Goal: Task Accomplishment & Management: Complete application form

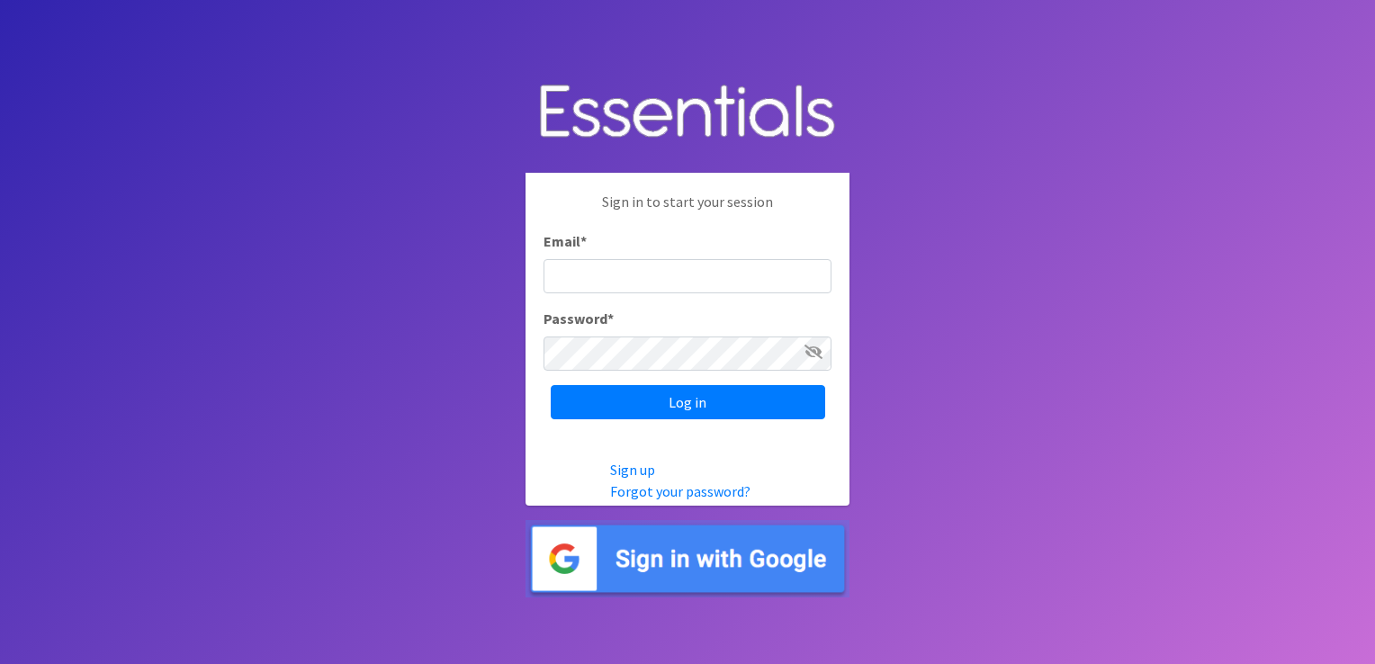
click at [766, 275] on input "Email *" at bounding box center [688, 276] width 288 height 34
type input "lriddick@gleaners.org"
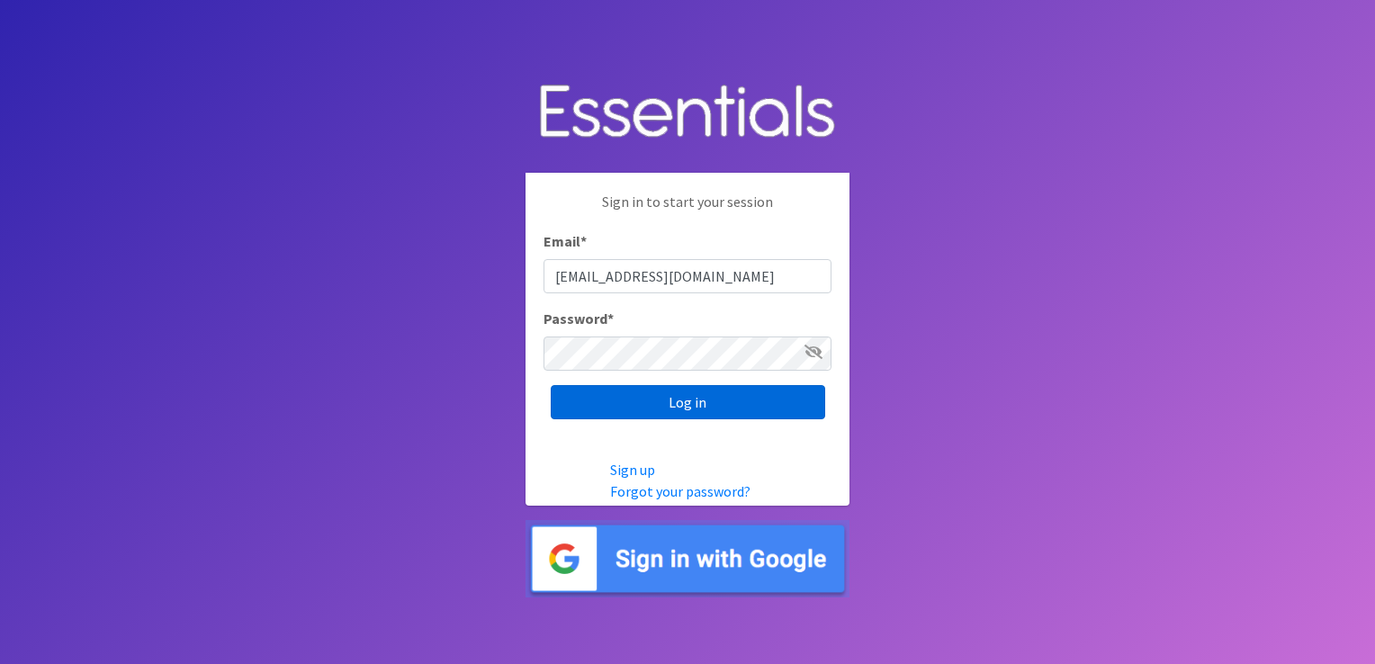
click at [703, 392] on input "Log in" at bounding box center [688, 402] width 275 height 34
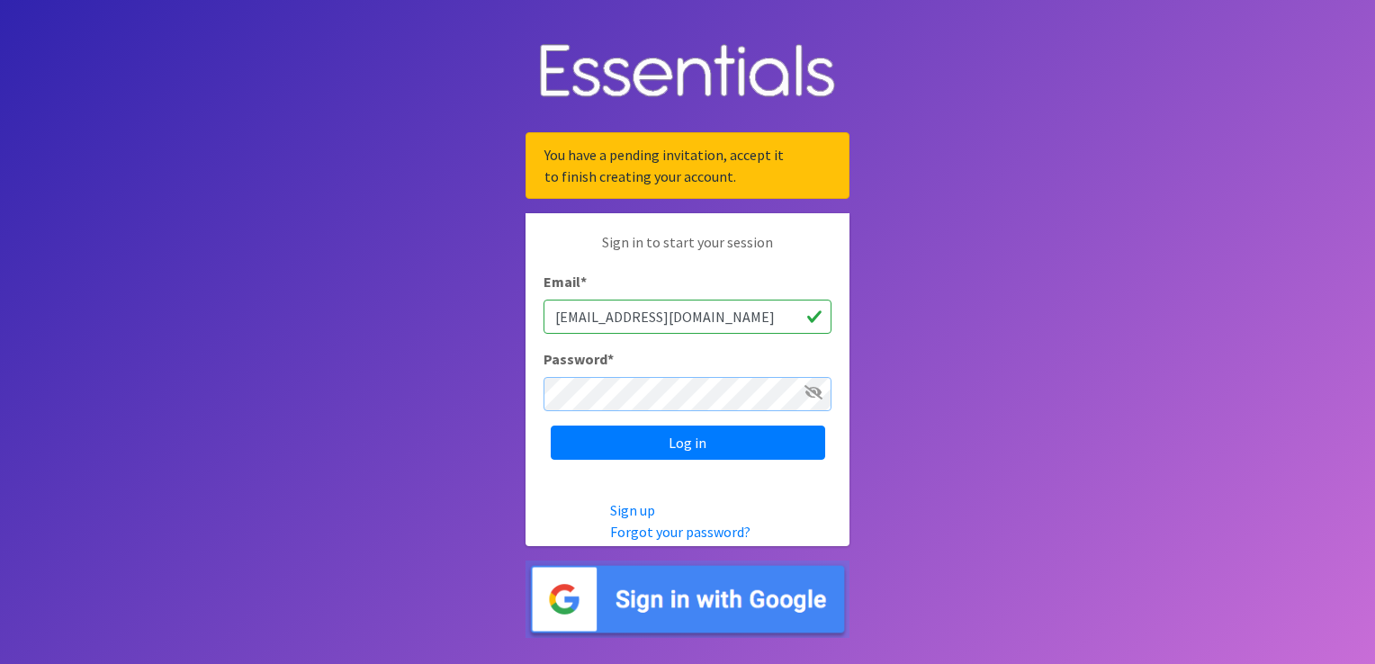
click at [502, 399] on body "You have a pending invitation, accept it to finish creating your account. Sign …" at bounding box center [687, 332] width 1375 height 664
click at [694, 432] on input "Log in" at bounding box center [688, 443] width 275 height 34
click at [810, 389] on icon at bounding box center [814, 392] width 18 height 14
click at [744, 440] on input "Log in" at bounding box center [688, 443] width 275 height 34
click at [663, 531] on link "Forgot your password?" at bounding box center [680, 532] width 140 height 18
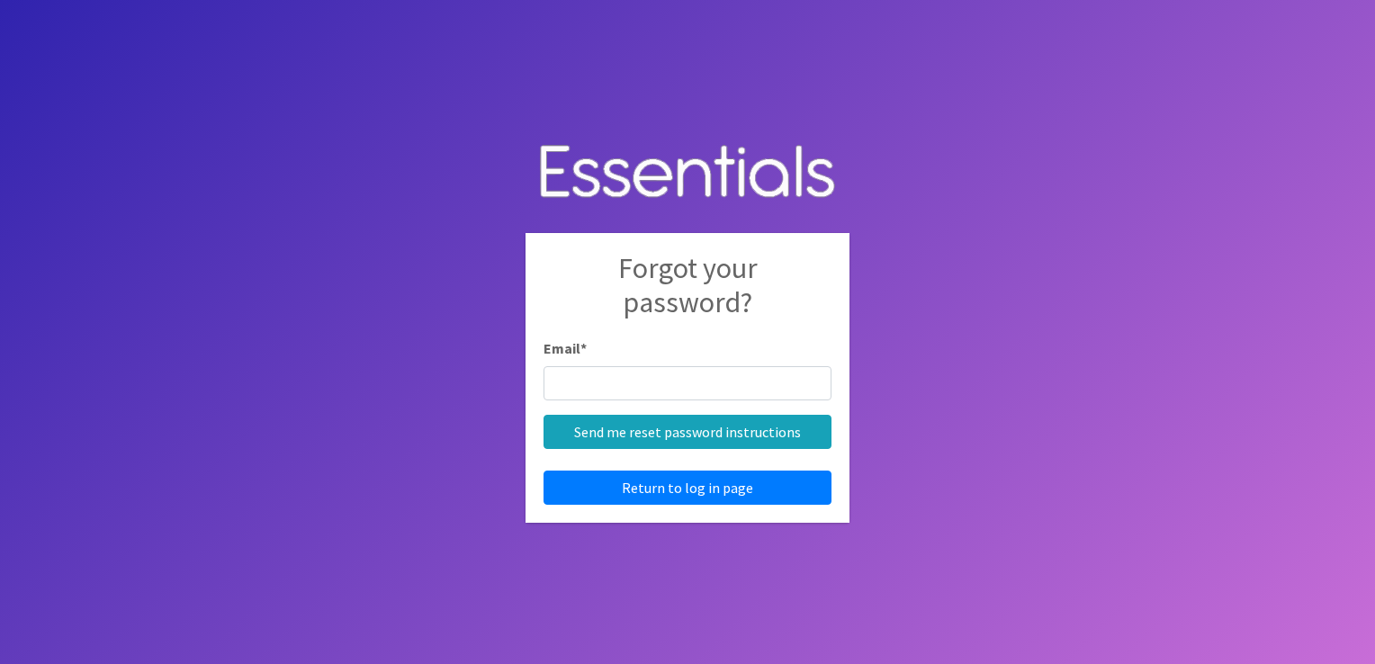
click at [699, 394] on input "Email *" at bounding box center [688, 383] width 288 height 34
type input "lriddick@gleaners.org"
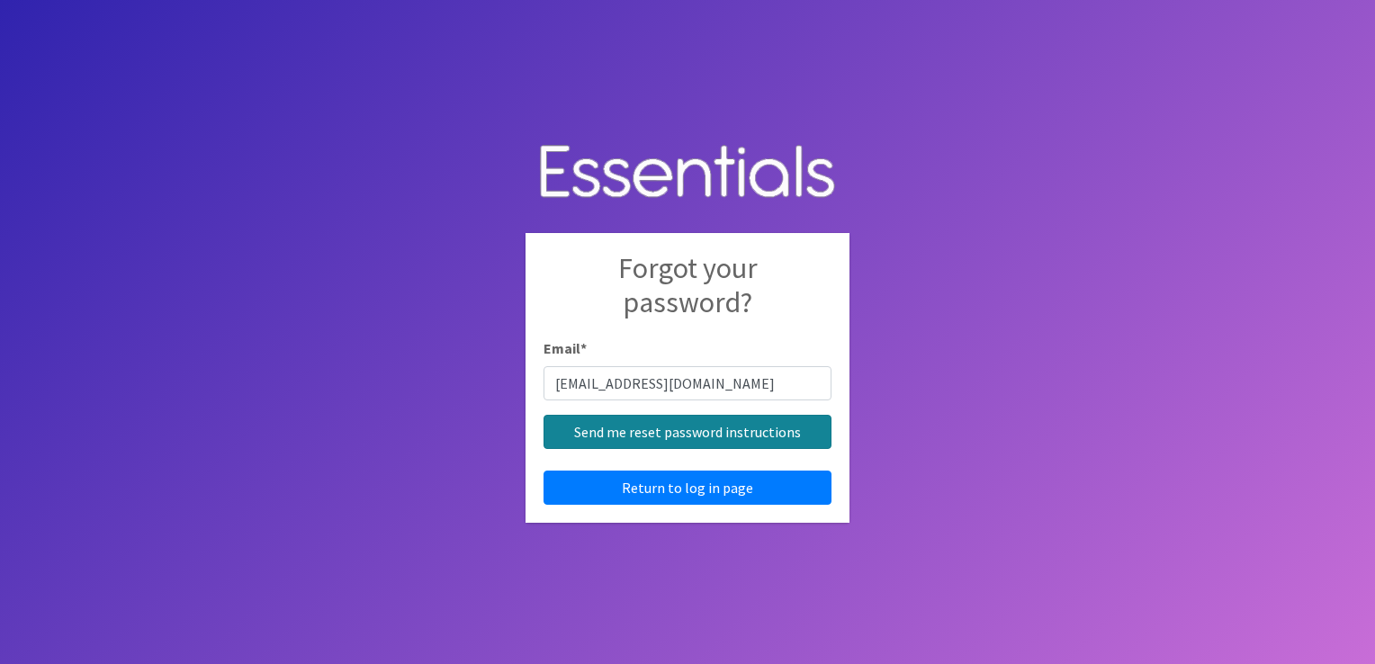
click at [684, 437] on input "Send me reset password instructions" at bounding box center [688, 432] width 288 height 34
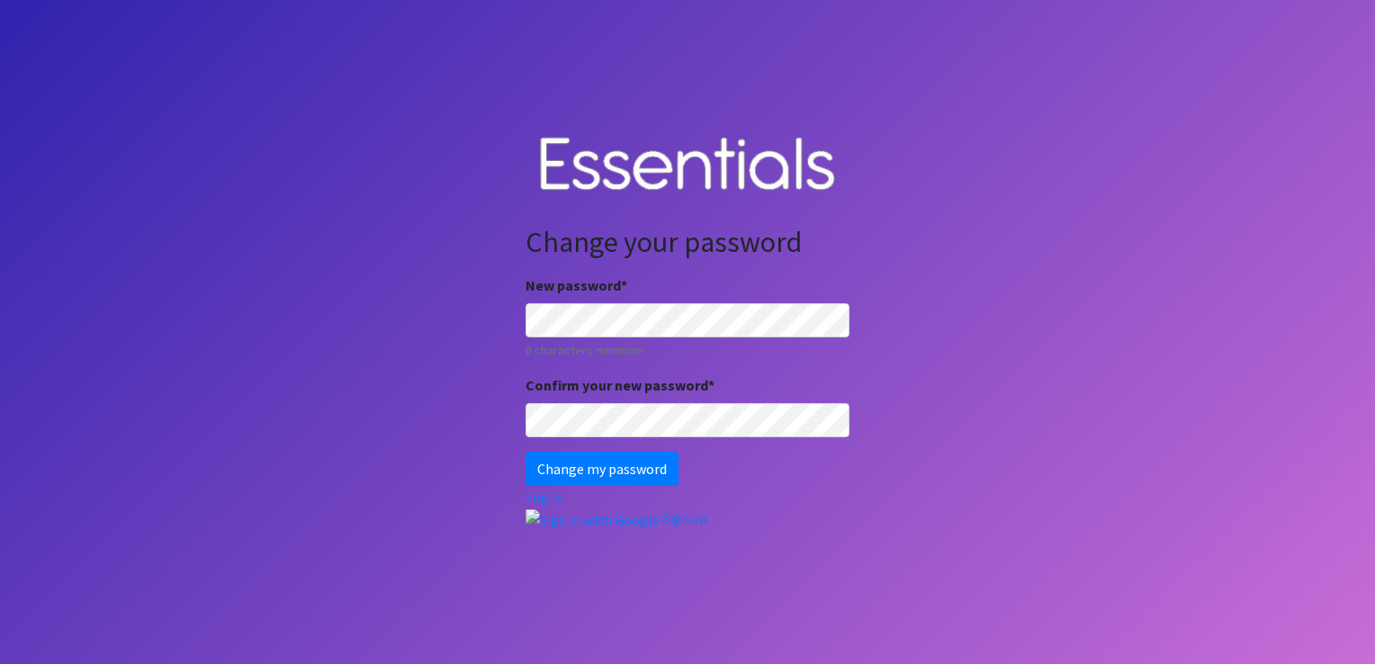
click at [493, 320] on body "Change your password New password * 8 characters minimum Confirm your new passw…" at bounding box center [687, 332] width 1375 height 664
click at [526, 452] on input "Change my password" at bounding box center [602, 469] width 153 height 34
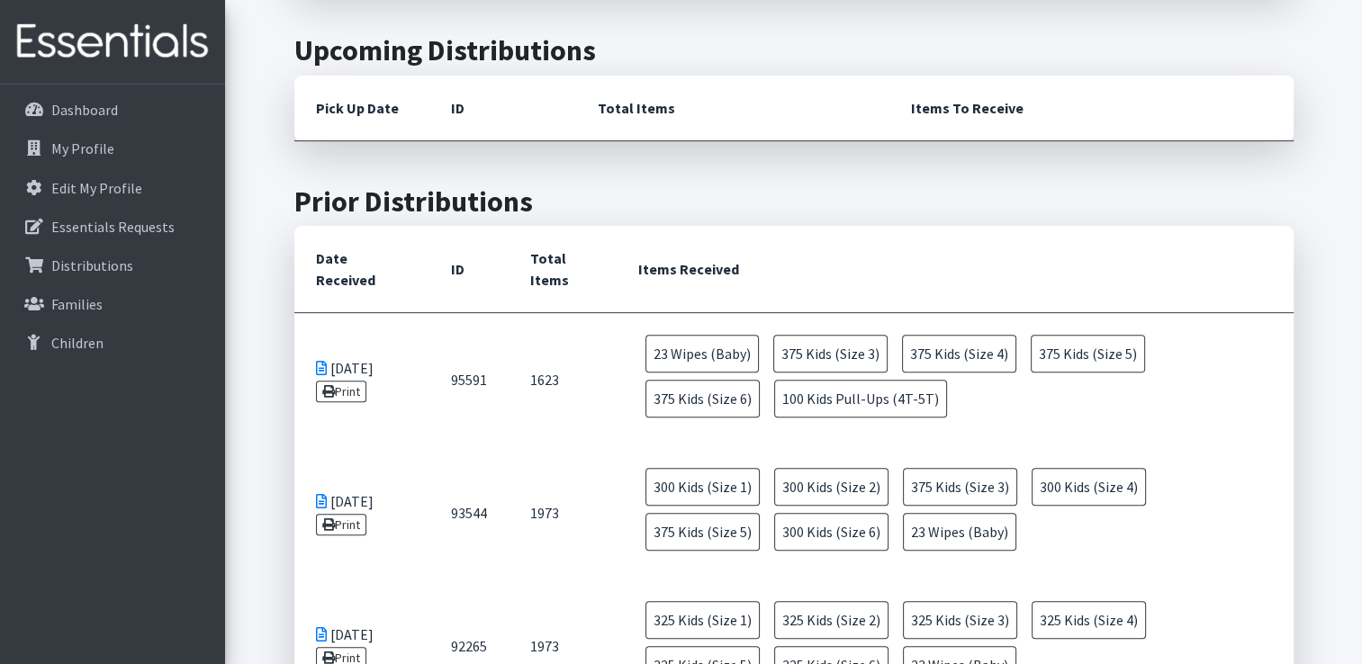
scroll to position [216, 0]
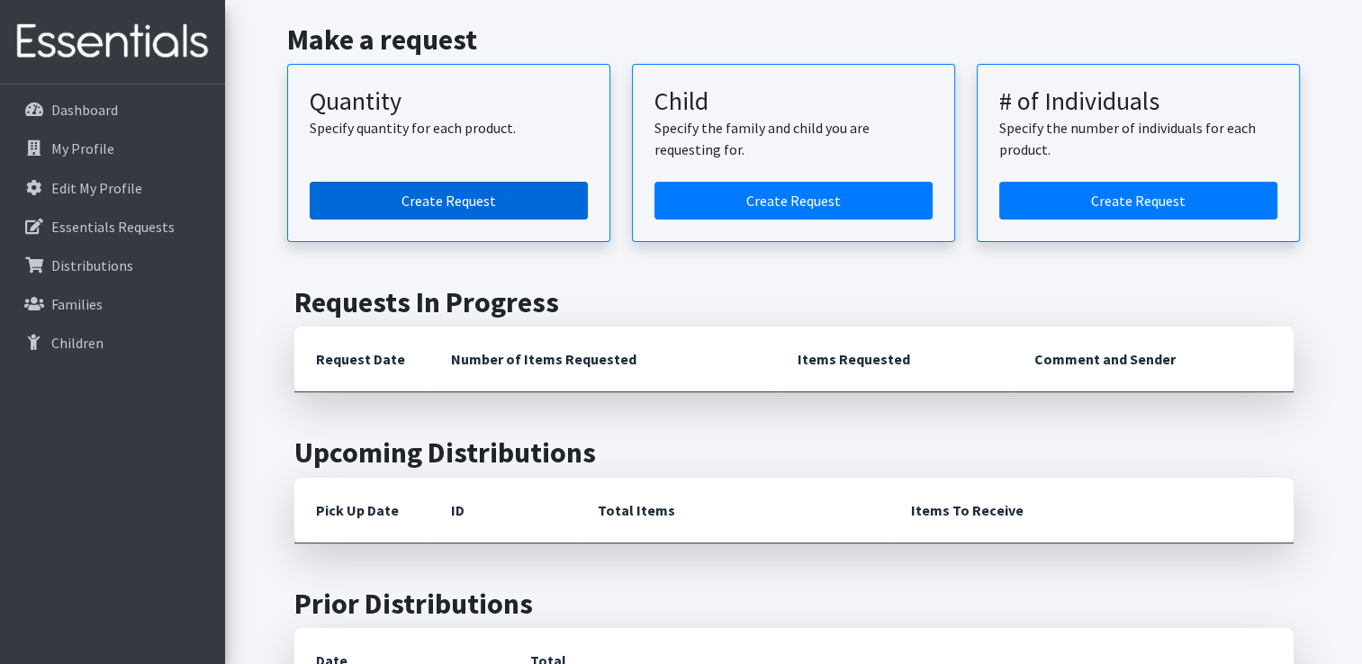
click at [449, 203] on link "Create Request" at bounding box center [449, 201] width 278 height 38
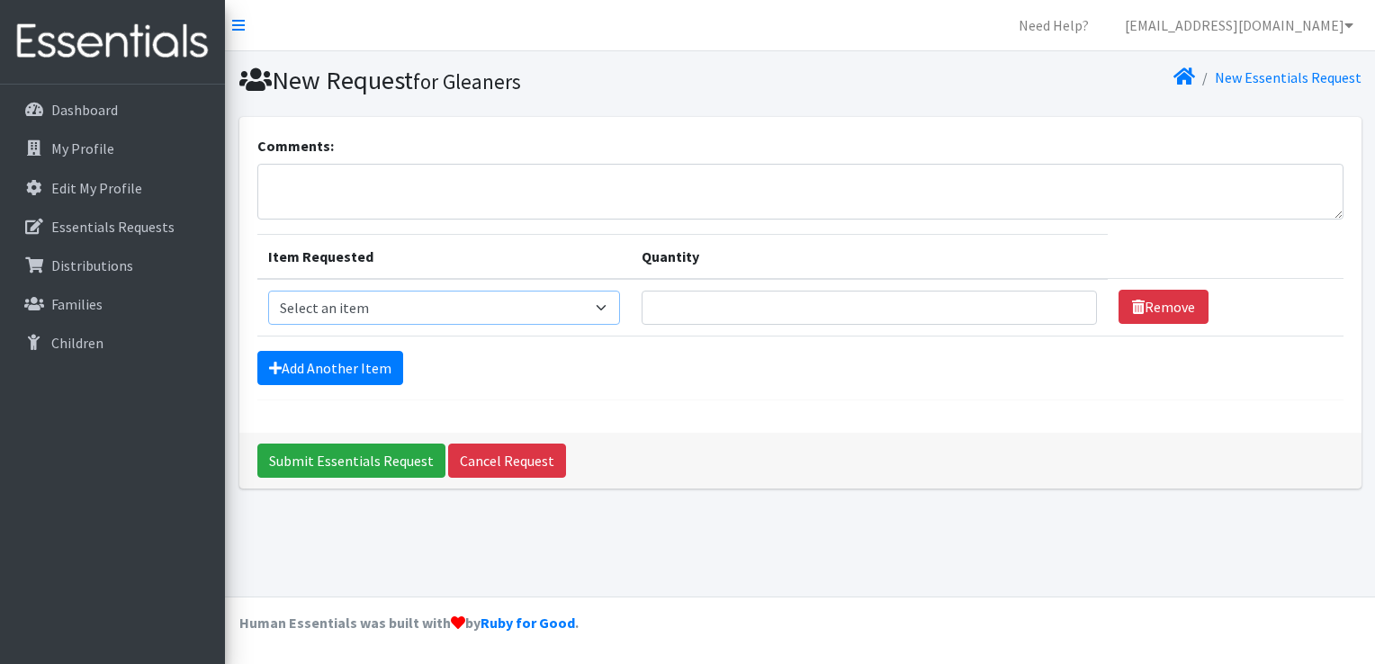
click at [606, 302] on select "Select an item Kids (Newborn) Kids (Size 1) Kids (Size 2) Kids (Size 3) Kids (S…" at bounding box center [444, 308] width 353 height 34
select select "3419"
click at [268, 291] on select "Select an item Kids (Newborn) Kids (Size 1) Kids (Size 2) Kids (Size 3) Kids (S…" at bounding box center [444, 308] width 353 height 34
click at [749, 316] on input "Quantity" at bounding box center [869, 308] width 455 height 34
type input "50"
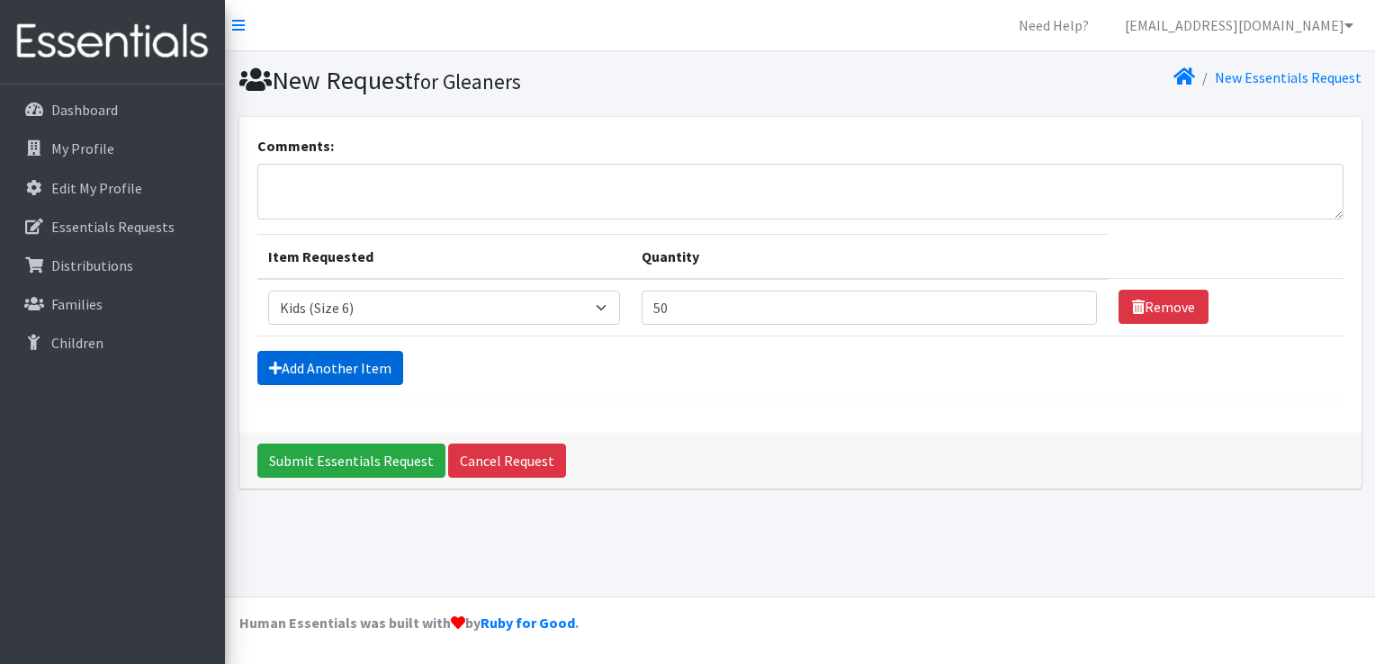
click at [348, 373] on link "Add Another Item" at bounding box center [330, 368] width 146 height 34
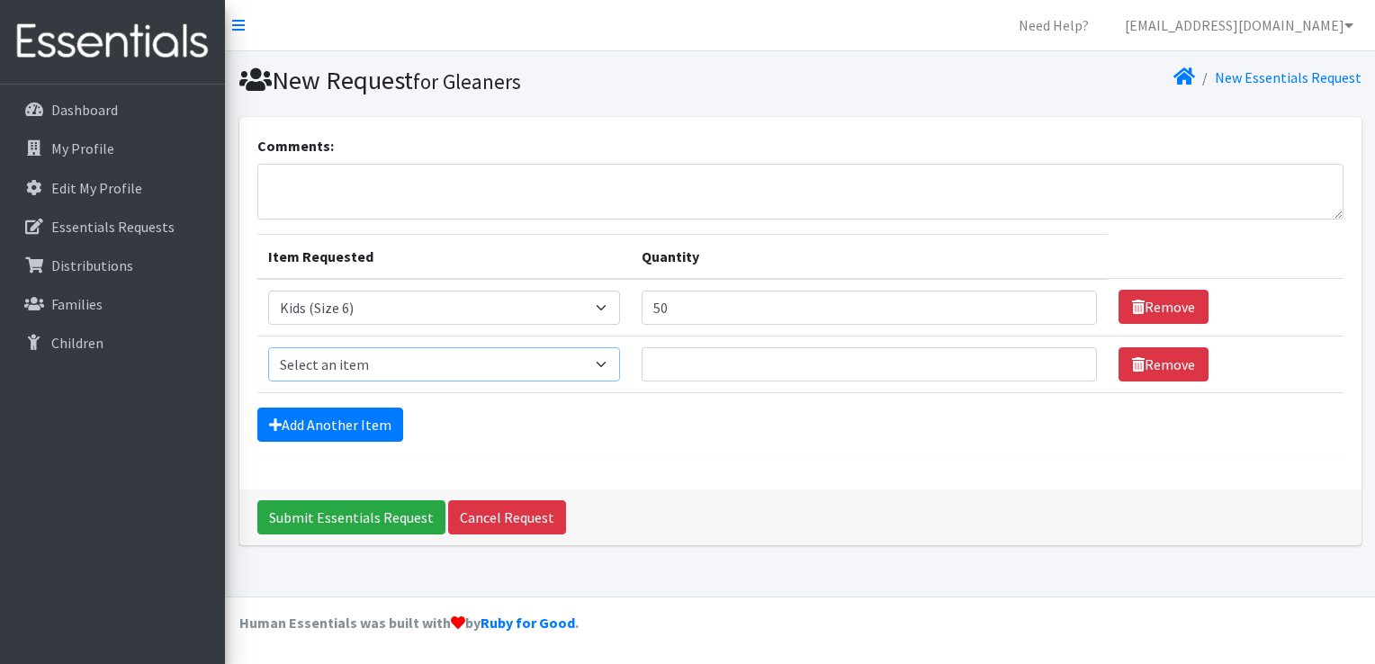
click at [367, 369] on select "Select an item Kids (Newborn) Kids (Size 1) Kids (Size 2) Kids (Size 3) Kids (S…" at bounding box center [444, 364] width 353 height 34
click at [268, 347] on select "Select an item Kids (Newborn) Kids (Size 1) Kids (Size 2) Kids (Size 3) Kids (S…" at bounding box center [444, 364] width 353 height 34
click at [524, 362] on select "Select an item Kids (Newborn) Kids (Size 1) Kids (Size 2) Kids (Size 3) Kids (S…" at bounding box center [444, 364] width 353 height 34
select select "3408"
click at [268, 347] on select "Select an item Kids (Newborn) Kids (Size 1) Kids (Size 2) Kids (Size 3) Kids (S…" at bounding box center [444, 364] width 353 height 34
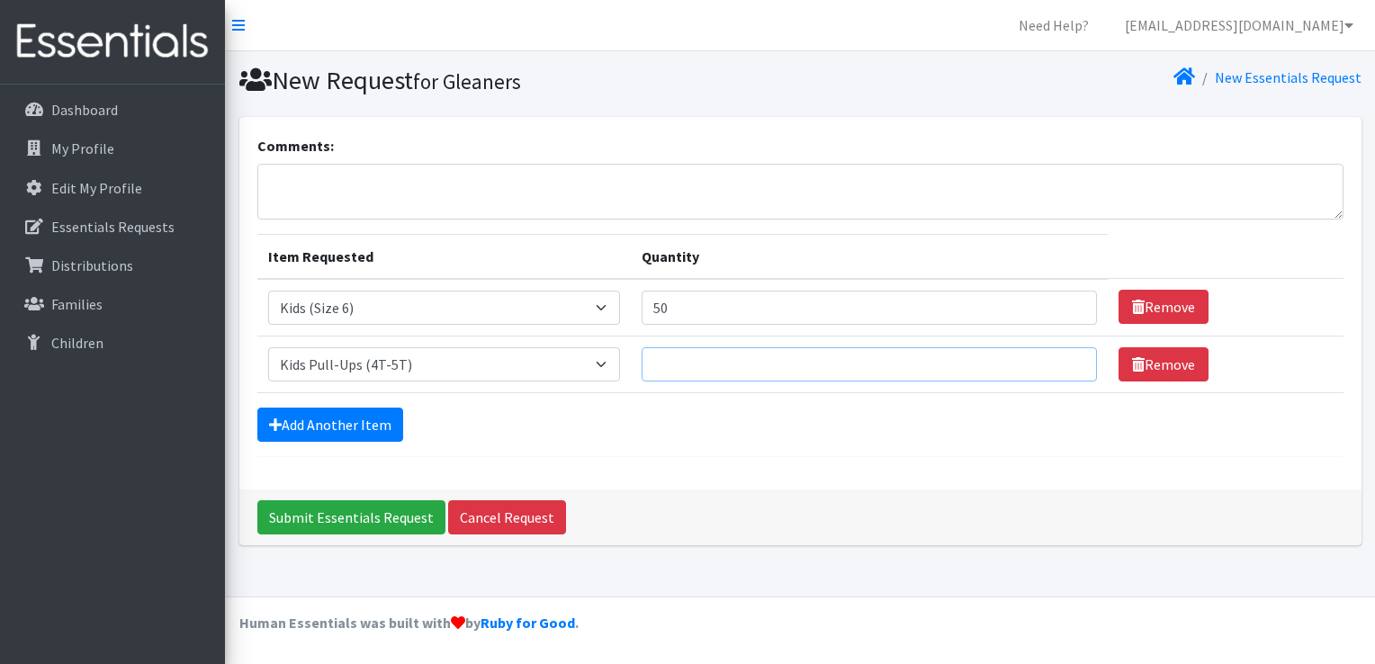
click at [710, 371] on input "Quantity" at bounding box center [869, 364] width 455 height 34
type input "15"
click at [369, 409] on link "Add Another Item" at bounding box center [330, 425] width 146 height 34
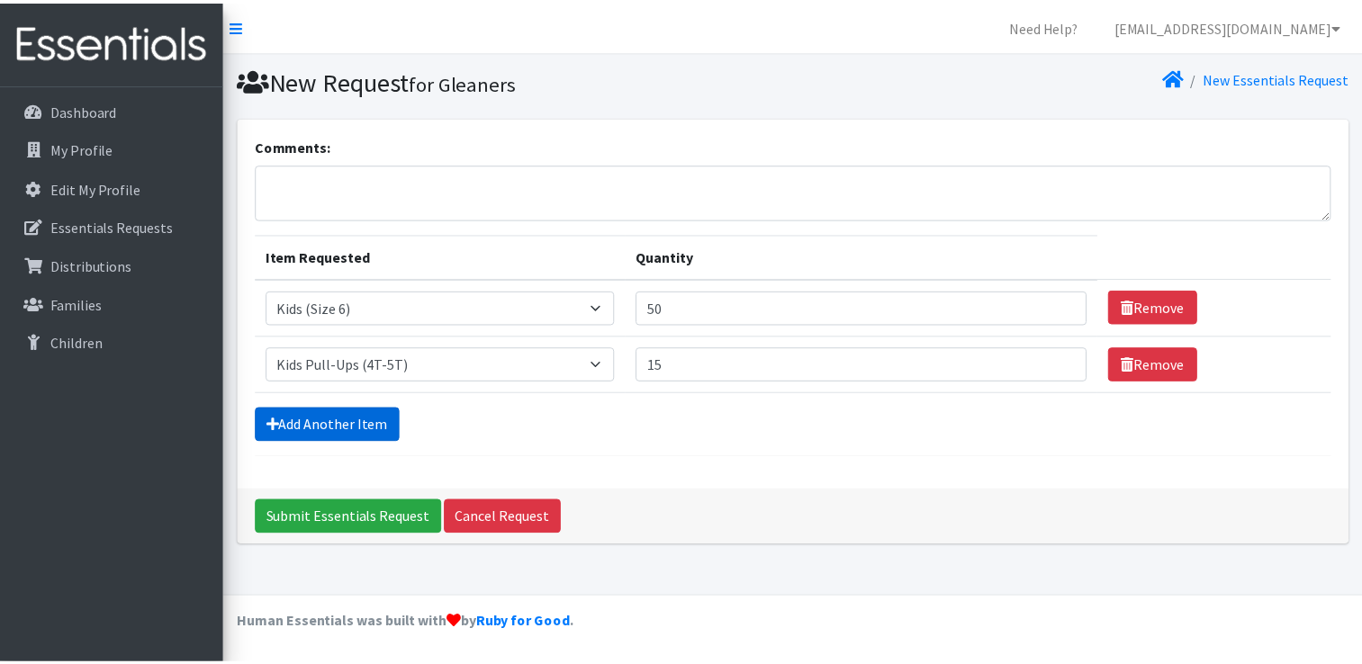
scroll to position [16, 0]
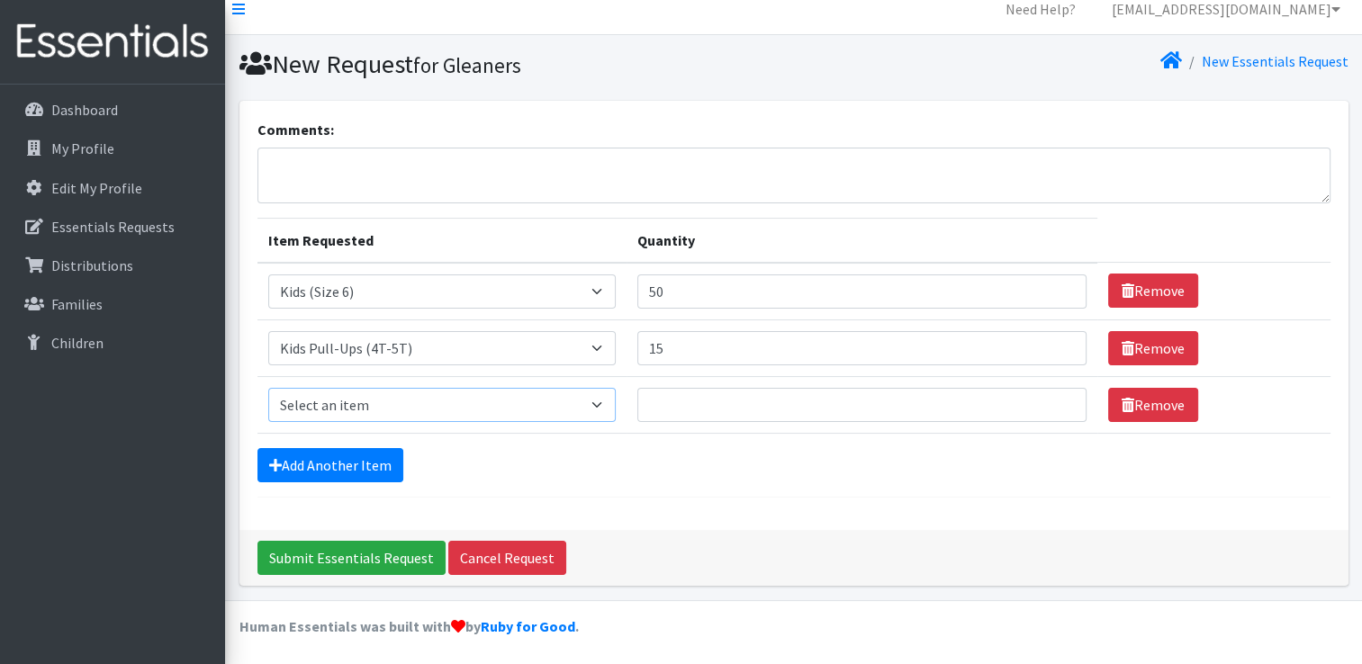
click at [434, 401] on select "Select an item Kids (Newborn) Kids (Size 1) Kids (Size 2) Kids (Size 3) Kids (S…" at bounding box center [442, 405] width 348 height 34
select select "3417"
click at [268, 388] on select "Select an item Kids (Newborn) Kids (Size 1) Kids (Size 2) Kids (Size 3) Kids (S…" at bounding box center [442, 405] width 348 height 34
click at [708, 411] on input "Quantity" at bounding box center [861, 405] width 449 height 34
type input "15"
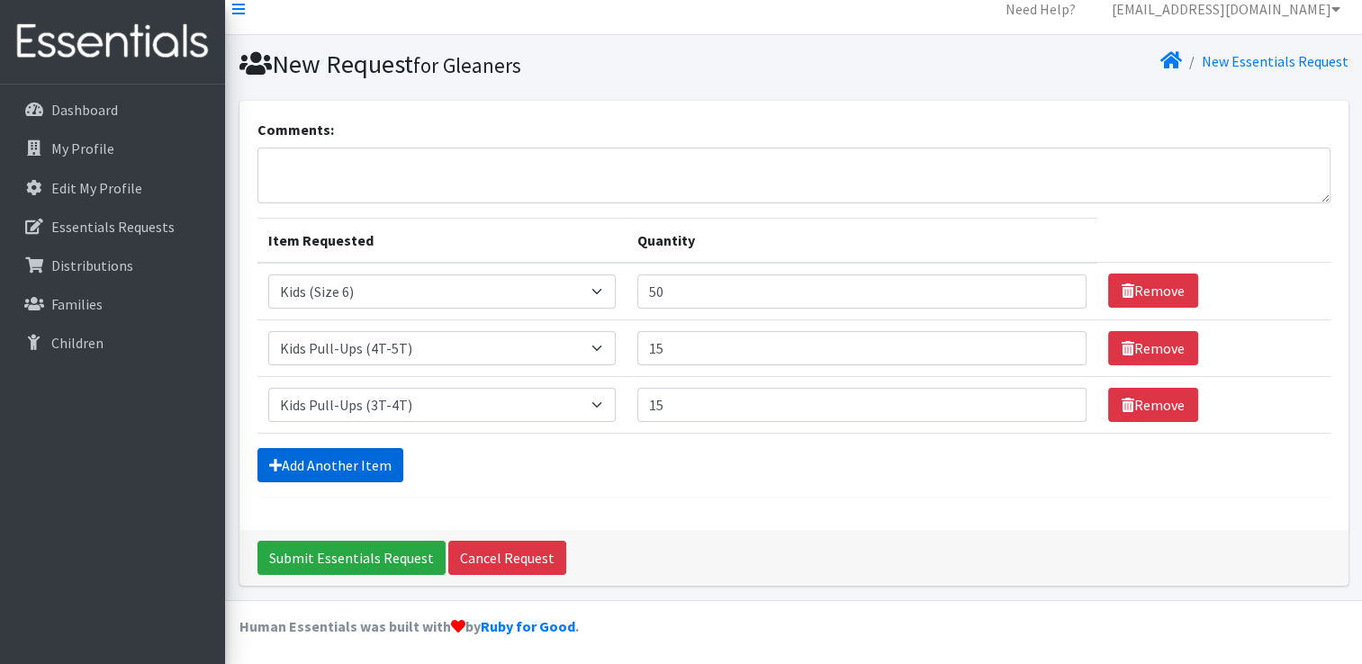
click at [336, 454] on link "Add Another Item" at bounding box center [330, 465] width 146 height 34
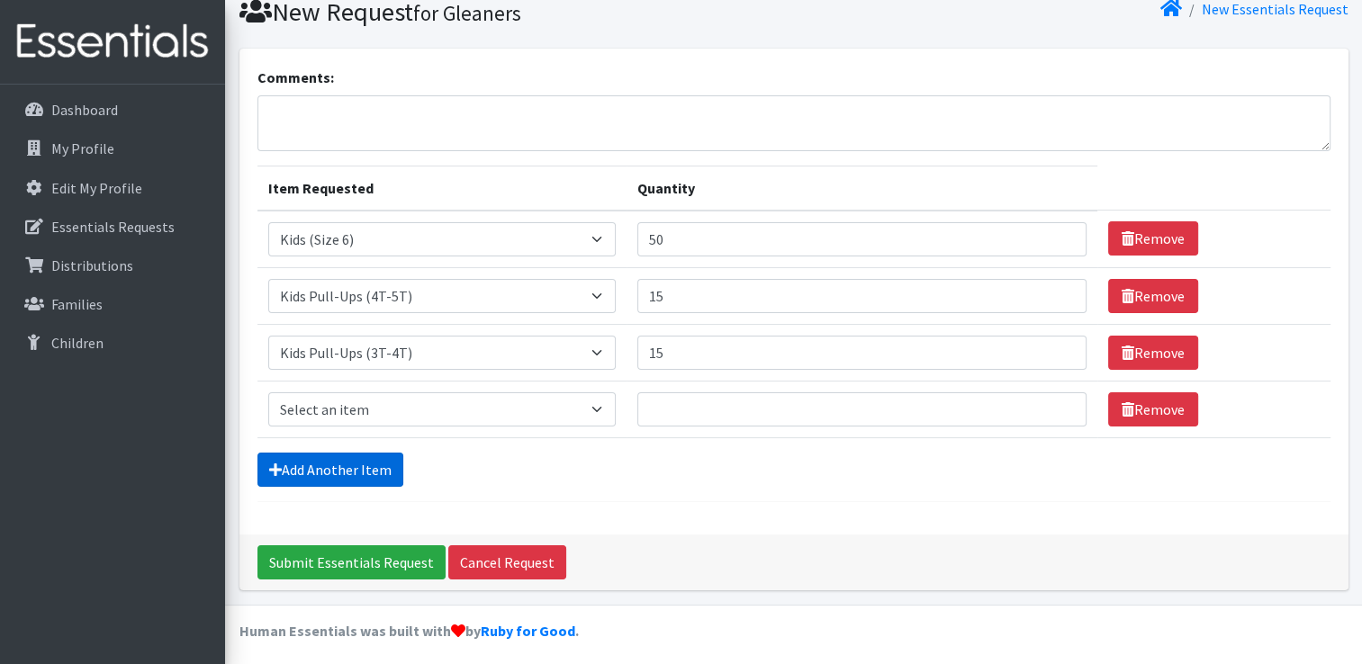
scroll to position [73, 0]
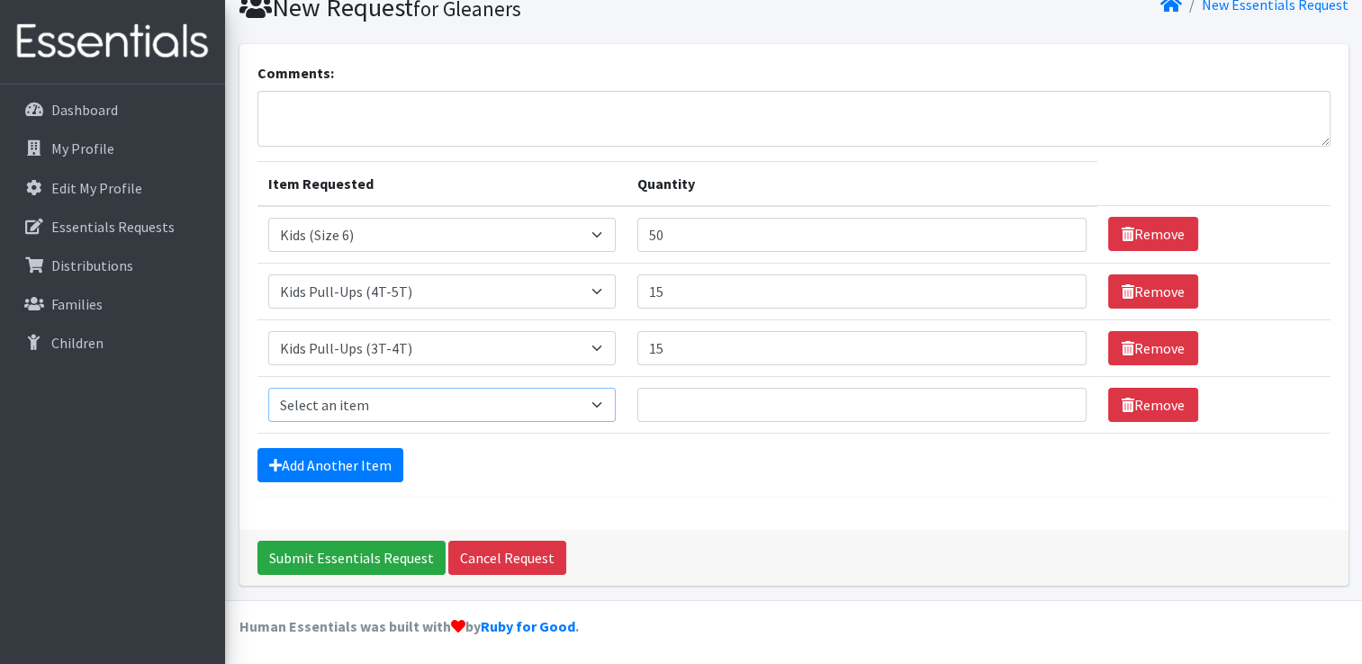
click at [396, 405] on select "Select an item Kids (Newborn) Kids (Size 1) Kids (Size 2) Kids (Size 3) Kids (S…" at bounding box center [442, 405] width 348 height 34
select select "3418"
click at [268, 388] on select "Select an item Kids (Newborn) Kids (Size 1) Kids (Size 2) Kids (Size 3) Kids (S…" at bounding box center [442, 405] width 348 height 34
click at [682, 408] on input "Quantity" at bounding box center [861, 405] width 449 height 34
type input "50"
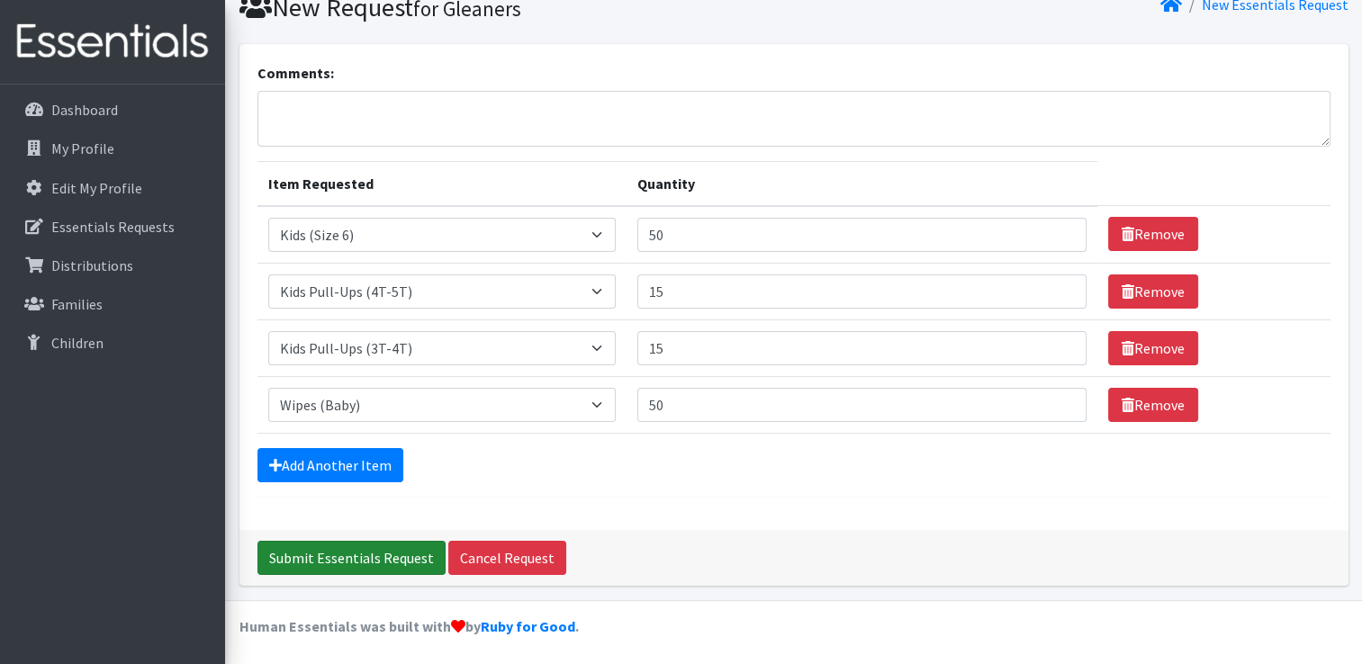
click at [368, 558] on input "Submit Essentials Request" at bounding box center [351, 558] width 188 height 34
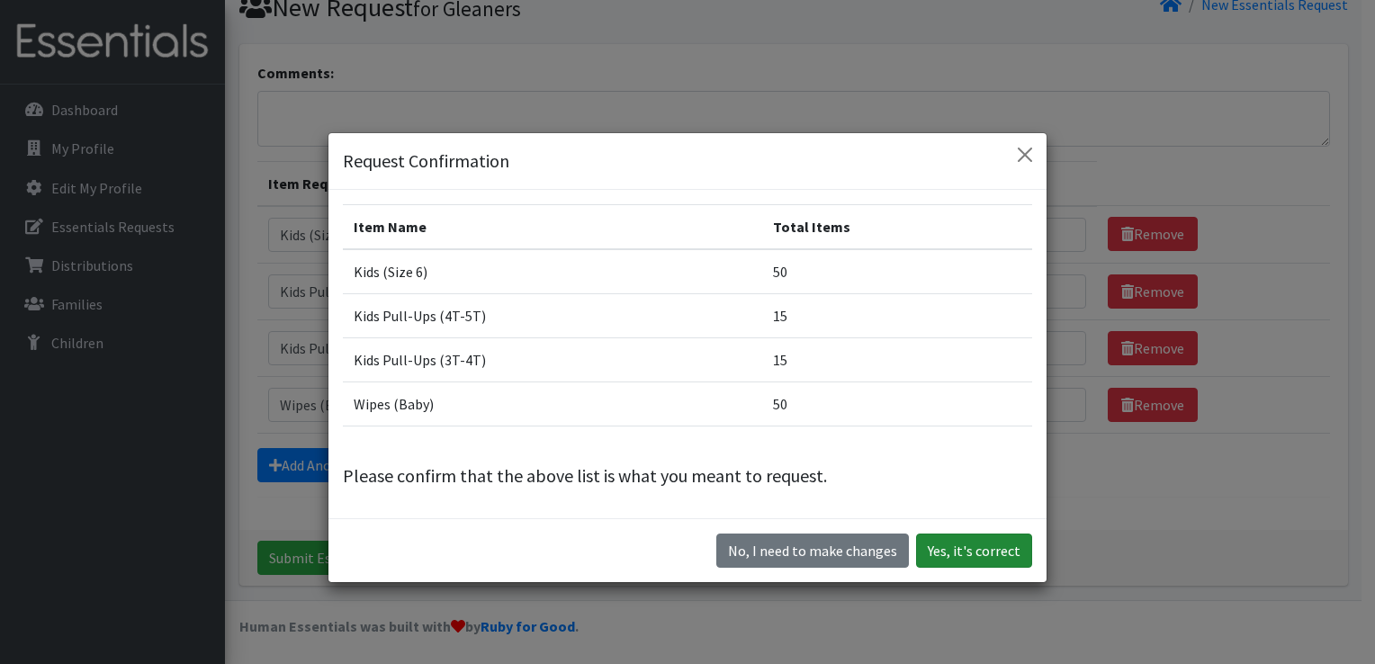
click at [951, 553] on button "Yes, it's correct" at bounding box center [974, 551] width 116 height 34
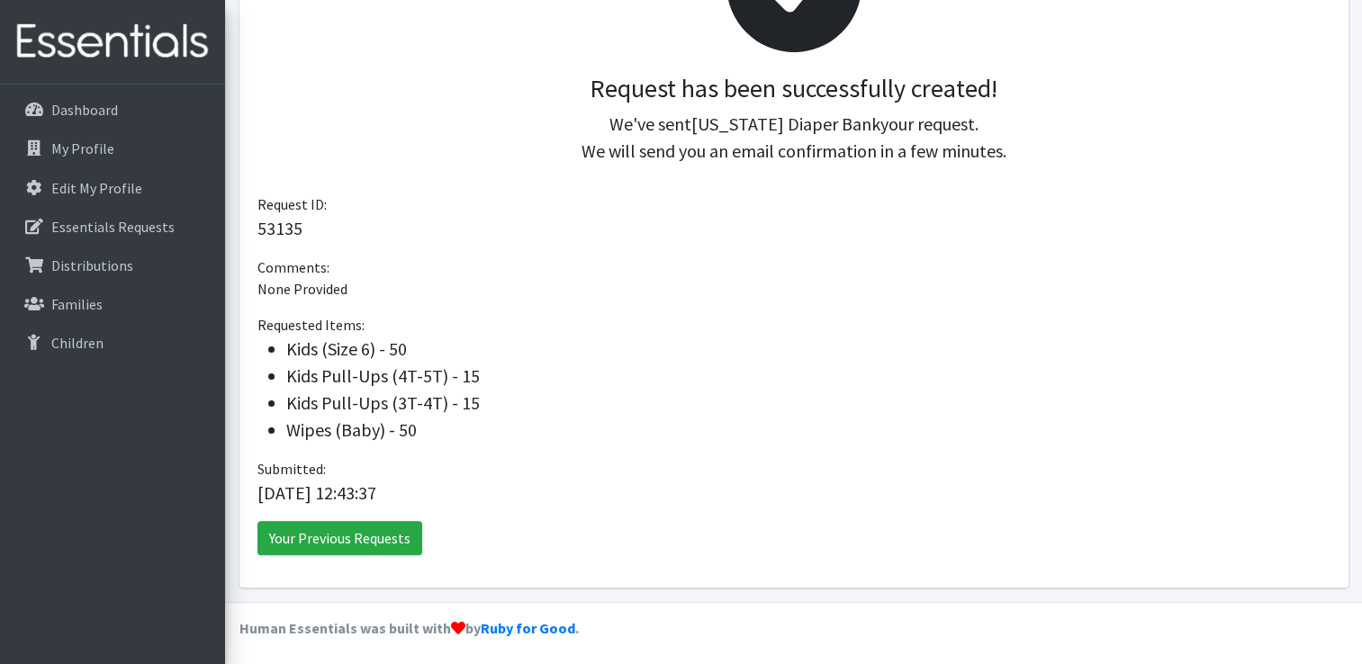
scroll to position [359, 0]
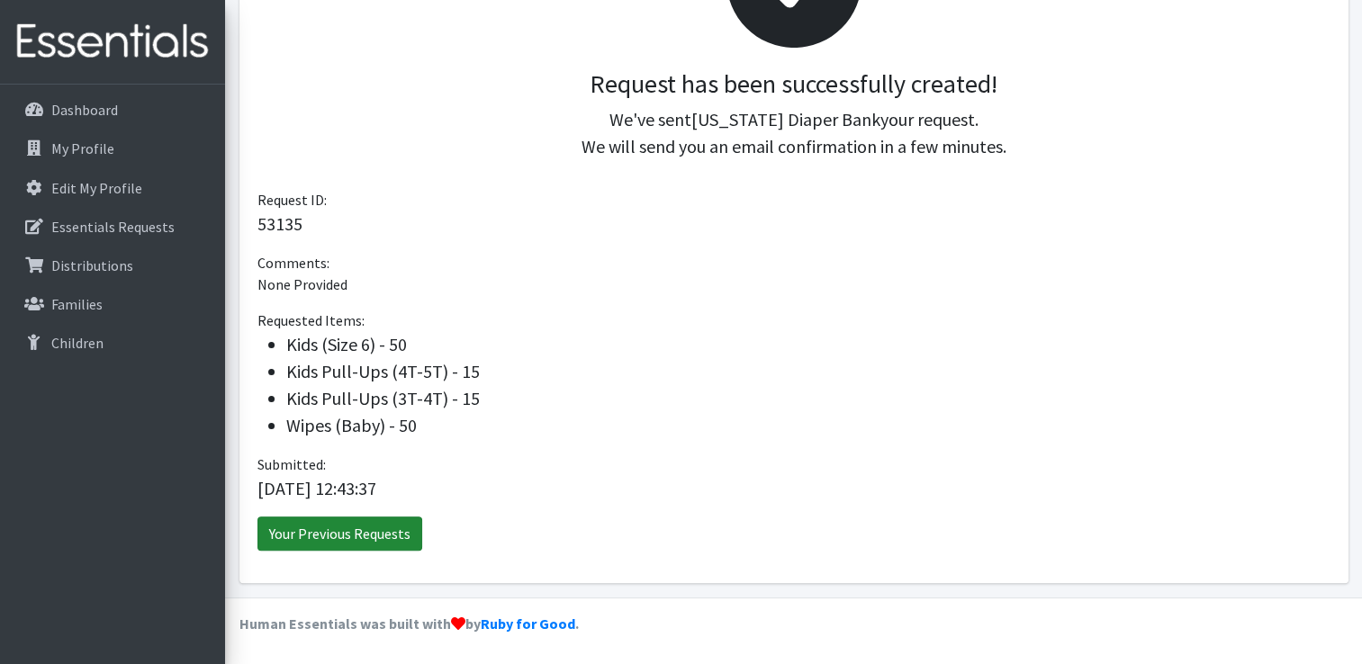
click at [375, 535] on link "Your Previous Requests" at bounding box center [339, 534] width 165 height 34
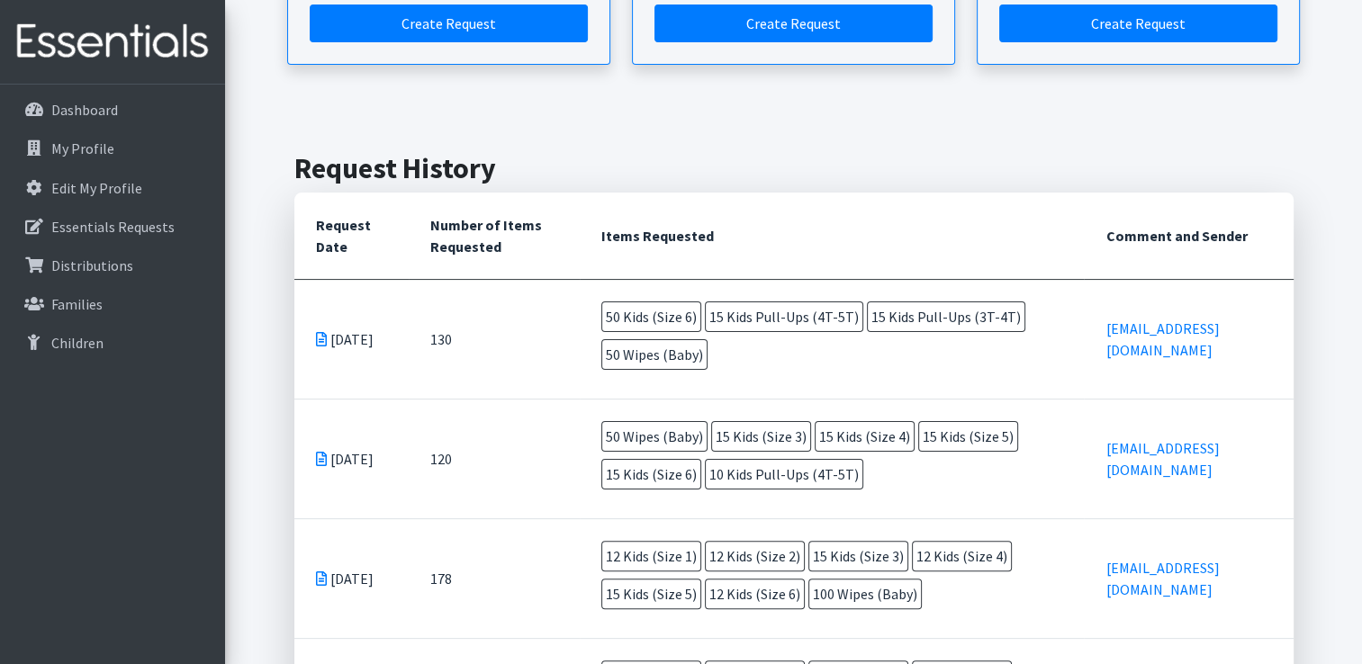
scroll to position [316, 0]
